Goal: Information Seeking & Learning: Learn about a topic

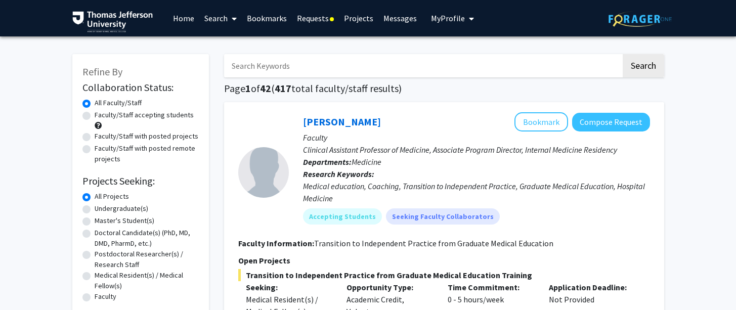
click at [477, 72] on input "Search Keywords" at bounding box center [422, 65] width 397 height 23
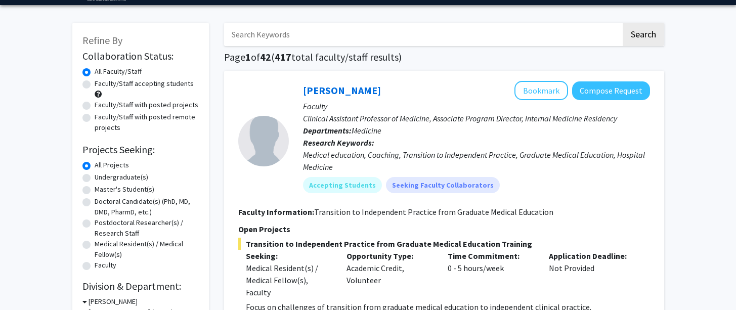
scroll to position [35, 0]
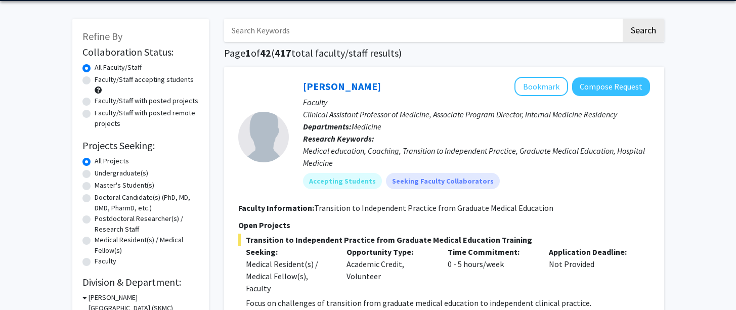
click at [92, 200] on div "Doctoral Candidate(s) (PhD, MD, DMD, PharmD, etc.)" at bounding box center [140, 202] width 116 height 21
click at [95, 200] on label "Doctoral Candidate(s) (PhD, MD, DMD, PharmD, etc.)" at bounding box center [147, 202] width 104 height 21
click at [95, 199] on input "Doctoral Candidate(s) (PhD, MD, DMD, PharmD, etc.)" at bounding box center [98, 195] width 7 height 7
radio input "true"
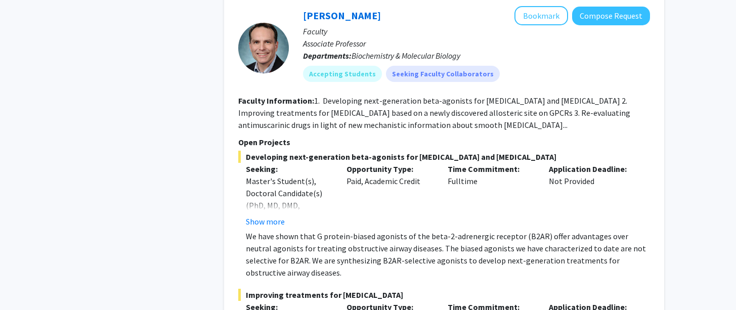
scroll to position [3792, 0]
drag, startPoint x: 300, startPoint y: 25, endPoint x: 276, endPoint y: 33, distance: 25.3
click at [276, 33] on section "[PERSON_NAME] Bookmark Compose Request Faculty Associate Professor Departments:…" at bounding box center [444, 47] width 412 height 83
copy section "[PERSON_NAME]"
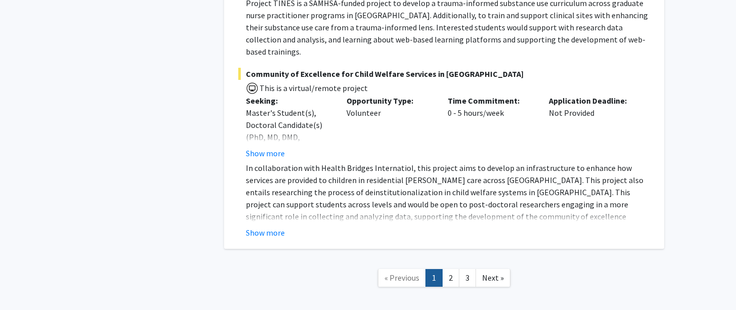
scroll to position [7627, 0]
click at [449, 270] on link "2" at bounding box center [450, 279] width 17 height 18
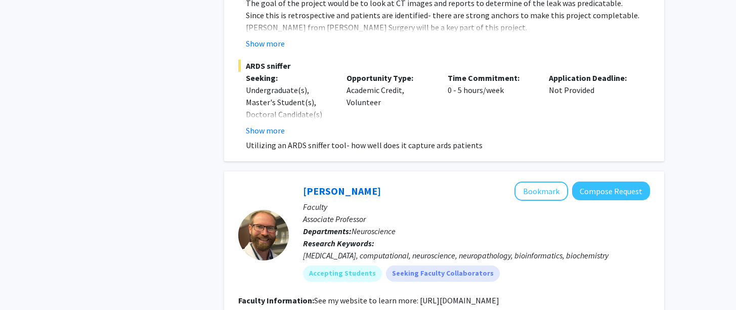
scroll to position [1545, 0]
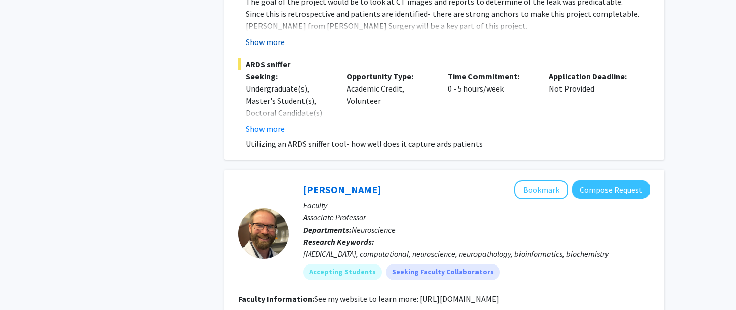
click at [267, 44] on button "Show more" at bounding box center [265, 42] width 39 height 12
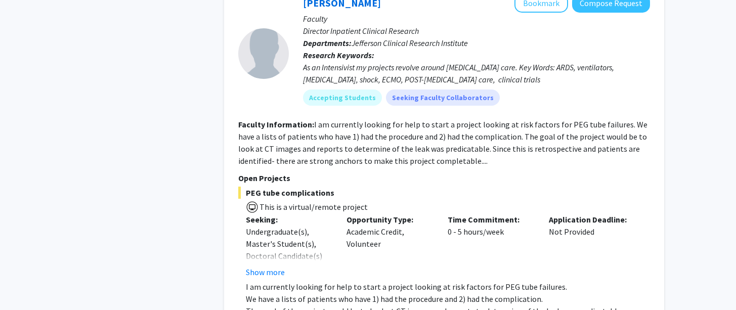
scroll to position [1218, 0]
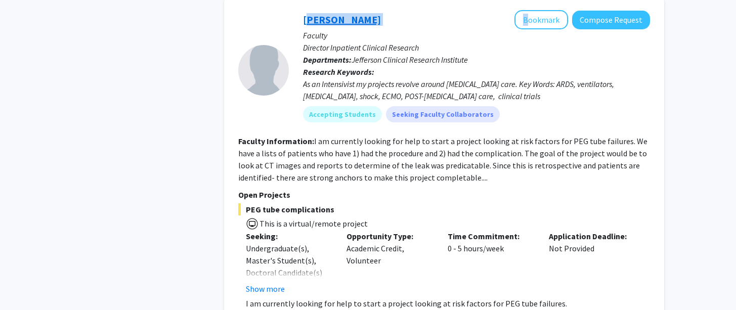
drag, startPoint x: 299, startPoint y: 17, endPoint x: 306, endPoint y: 21, distance: 8.2
click at [306, 21] on div "[PERSON_NAME] Bookmark Compose Request Faculty Director Inpatient Clinical Rese…" at bounding box center [469, 70] width 361 height 120
copy div "[PERSON_NAME]"
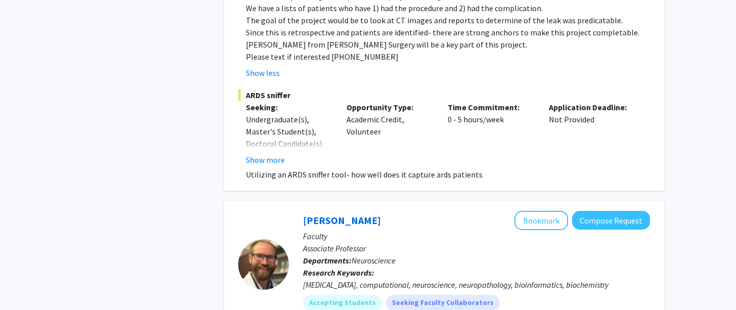
scroll to position [1527, 0]
drag, startPoint x: 430, startPoint y: 178, endPoint x: 478, endPoint y: 175, distance: 48.2
click at [478, 175] on p "Utilizing an ARDS sniffer tool- how well does it capture ards patients" at bounding box center [448, 174] width 404 height 12
copy p "ards patients"
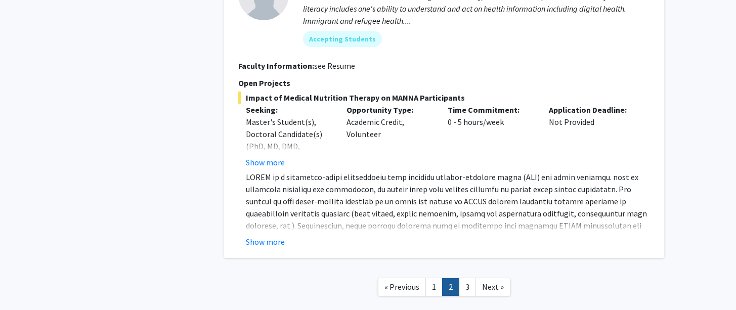
scroll to position [4137, 0]
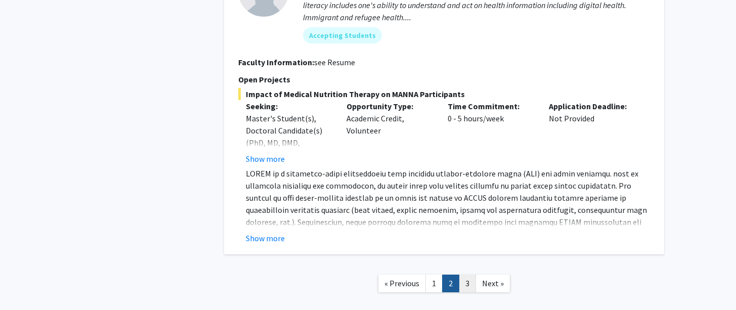
click at [466, 275] on link "3" at bounding box center [467, 284] width 17 height 18
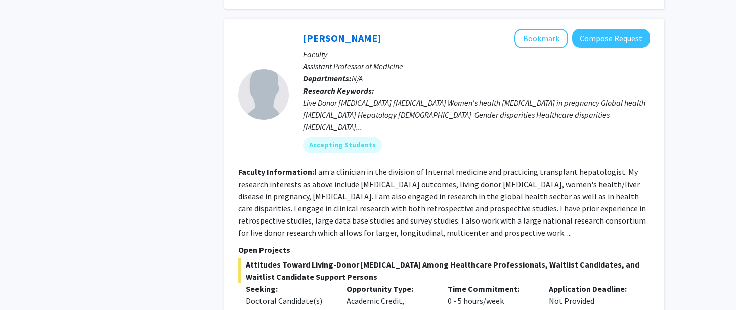
scroll to position [767, 0]
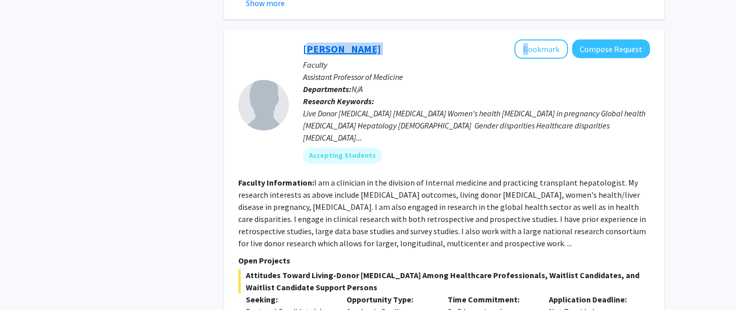
drag, startPoint x: 296, startPoint y: 49, endPoint x: 304, endPoint y: 51, distance: 7.9
click at [304, 51] on div "[PERSON_NAME] Bookmark Compose Request Faculty Assistant Professor of Medicine …" at bounding box center [469, 105] width 361 height 132
copy div "[PERSON_NAME]"
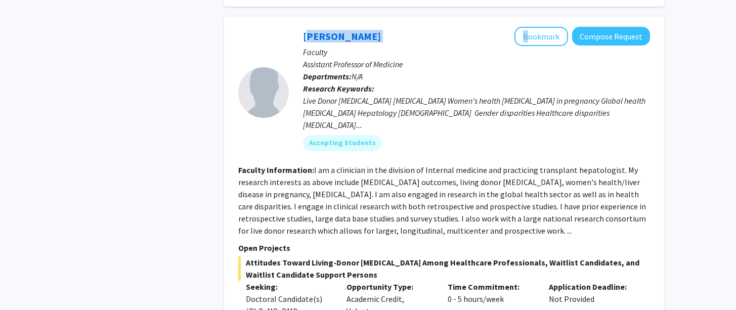
scroll to position [779, 0]
click at [447, 221] on fg-read-more "I am a clinician in the division of Internal medicine and practicing transplant…" at bounding box center [442, 200] width 408 height 71
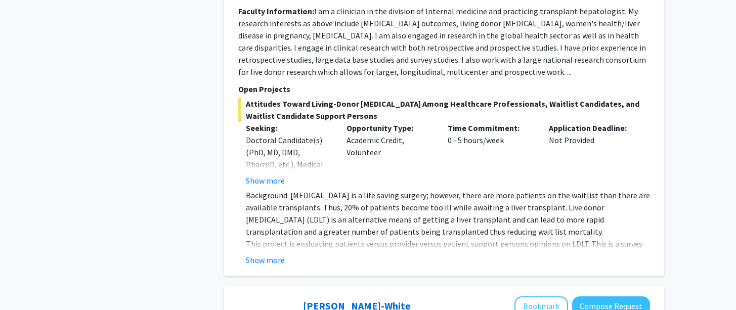
scroll to position [939, 0]
click at [264, 174] on button "Show more" at bounding box center [265, 180] width 39 height 12
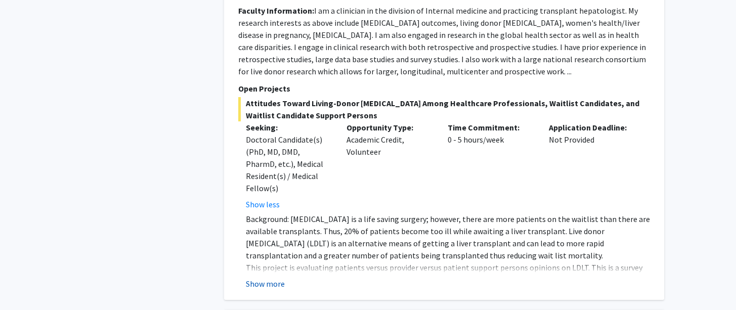
click at [269, 278] on button "Show more" at bounding box center [265, 284] width 39 height 12
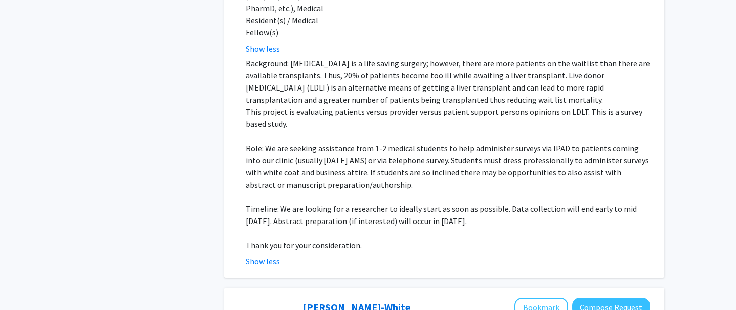
scroll to position [1096, 0]
